Goal: Check status: Check status

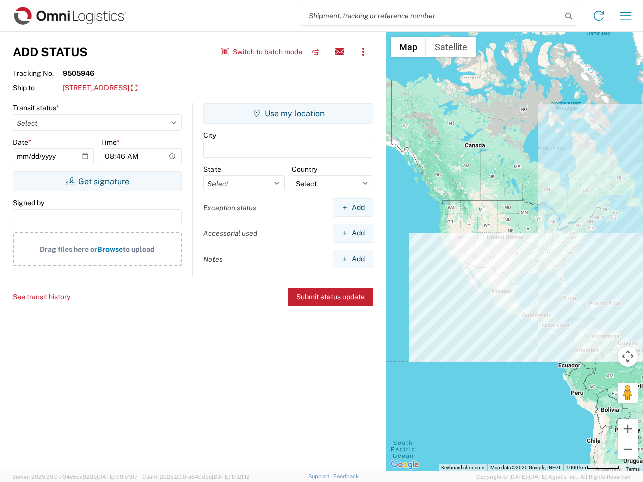
click at [431, 16] on input "search" at bounding box center [431, 15] width 260 height 19
click at [568, 16] on icon at bounding box center [568, 16] width 14 height 14
click at [599, 16] on icon at bounding box center [599, 16] width 16 height 16
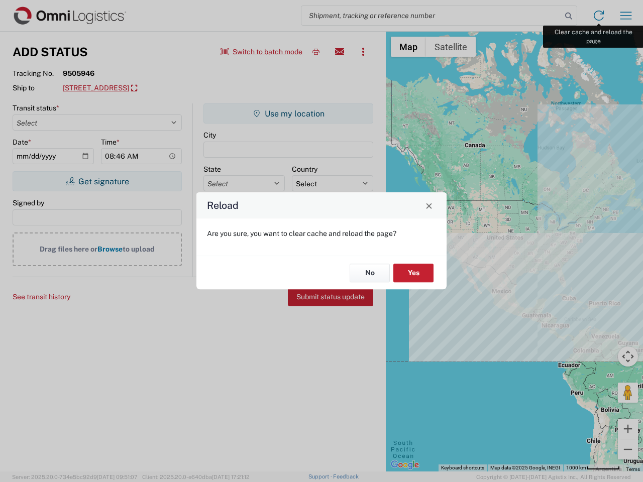
click at [626, 16] on div "Reload Are you sure, you want to clear cache and reload the page? No Yes" at bounding box center [321, 241] width 643 height 482
click at [262, 52] on div "Reload Are you sure, you want to clear cache and reload the page? No Yes" at bounding box center [321, 241] width 643 height 482
click at [316, 52] on div "Reload Are you sure, you want to clear cache and reload the page? No Yes" at bounding box center [321, 241] width 643 height 482
click at [339, 52] on div "Reload Are you sure, you want to clear cache and reload the page? No Yes" at bounding box center [321, 241] width 643 height 482
click at [363, 52] on div "Reload Are you sure, you want to clear cache and reload the page? No Yes" at bounding box center [321, 241] width 643 height 482
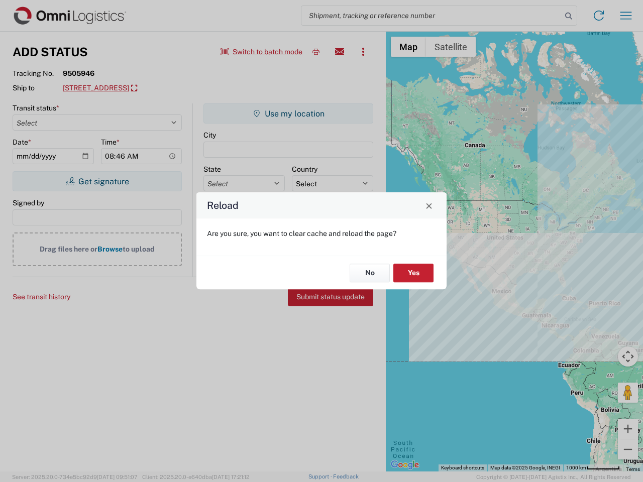
click at [159, 88] on div "Reload Are you sure, you want to clear cache and reload the page? No Yes" at bounding box center [321, 241] width 643 height 482
click at [97, 181] on div "Reload Are you sure, you want to clear cache and reload the page? No Yes" at bounding box center [321, 241] width 643 height 482
